Goal: Find specific page/section: Find specific page/section

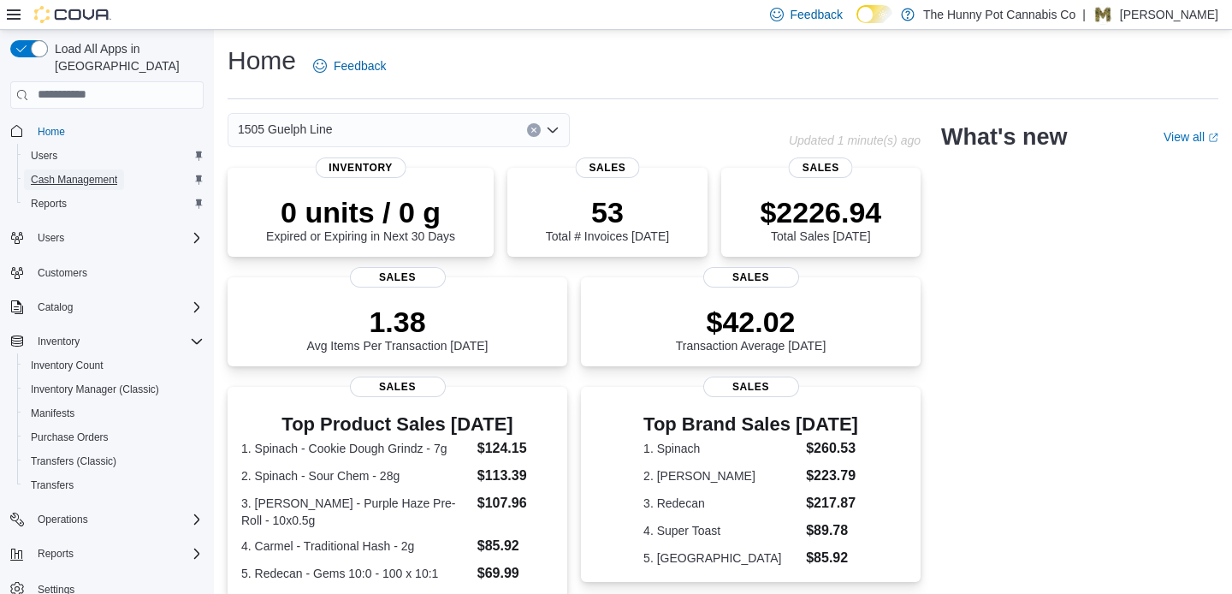
click at [104, 173] on span "Cash Management" at bounding box center [74, 180] width 86 height 14
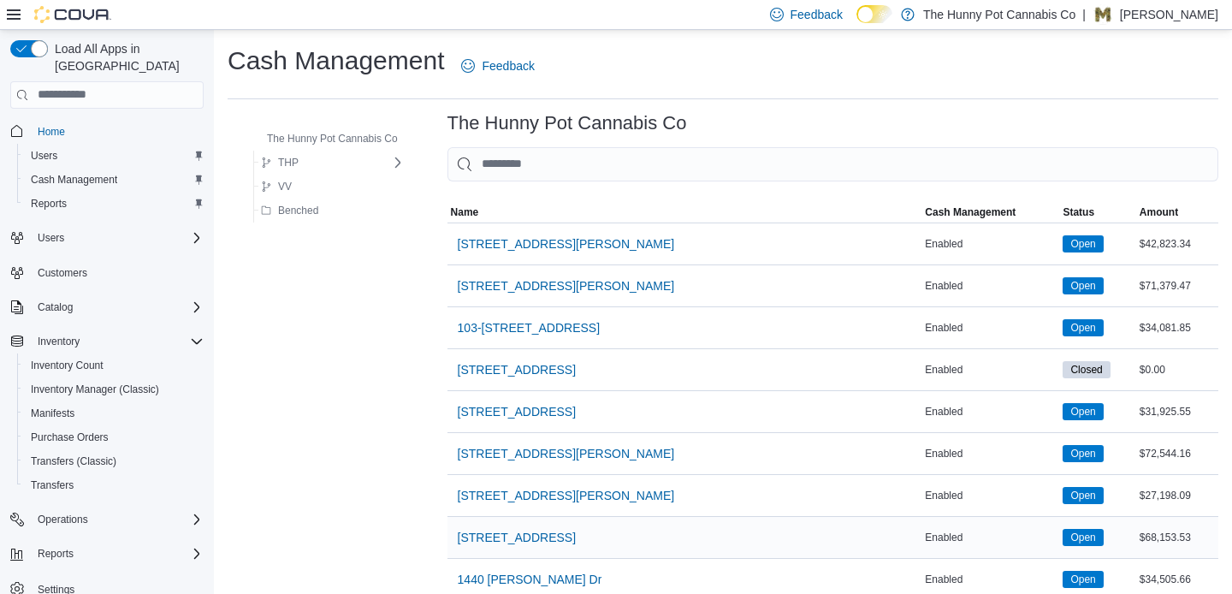
click at [680, 534] on div "[STREET_ADDRESS]" at bounding box center [684, 537] width 475 height 41
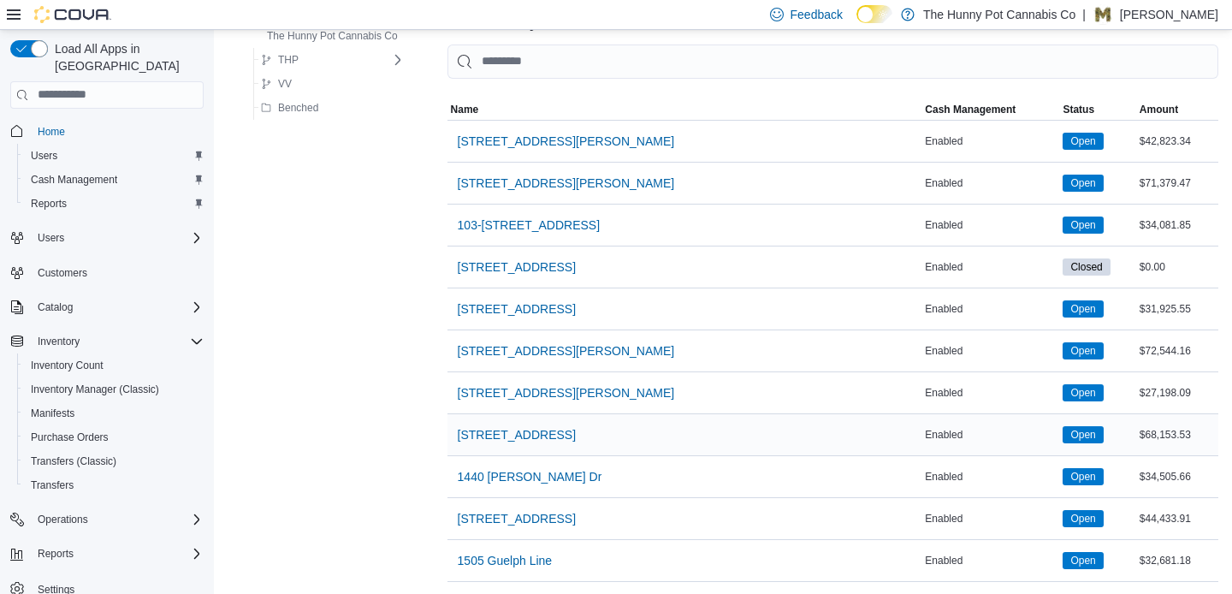
scroll to position [137, 0]
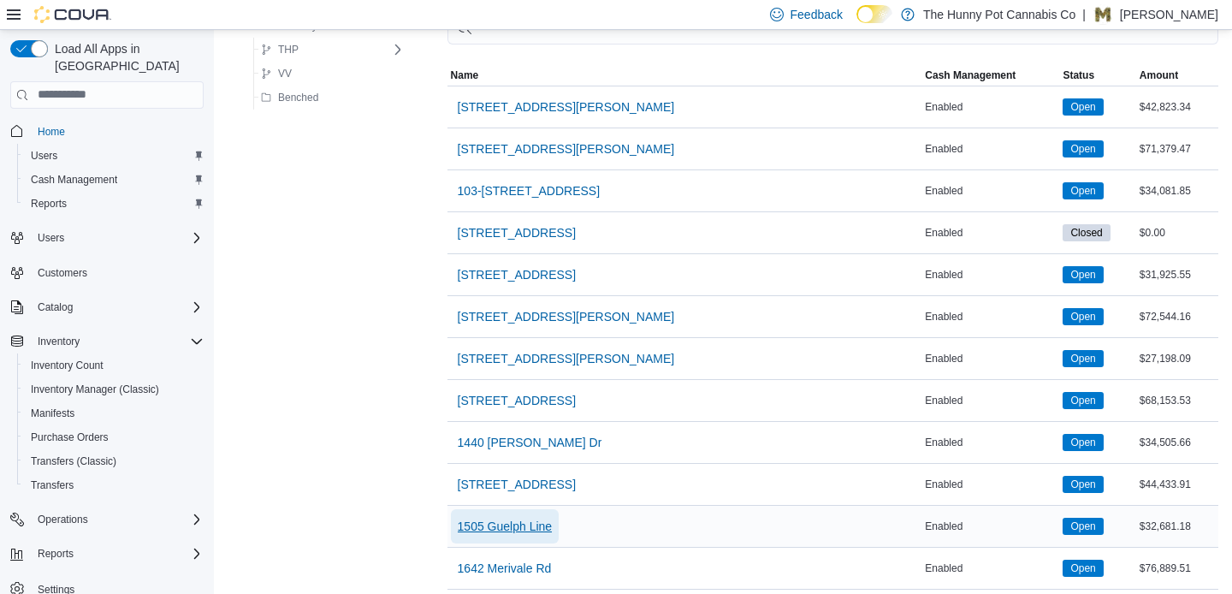
click at [537, 523] on span "1505 Guelph Line" at bounding box center [505, 525] width 95 height 17
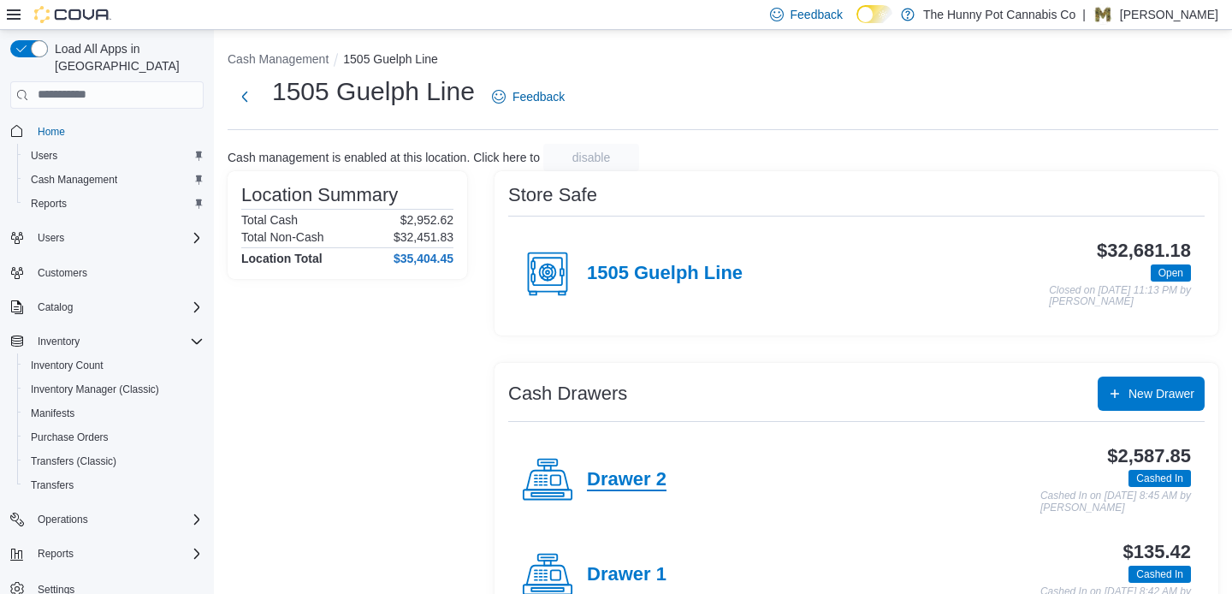
click at [659, 479] on h4 "Drawer 2" at bounding box center [627, 480] width 80 height 22
